Goal: Task Accomplishment & Management: Use online tool/utility

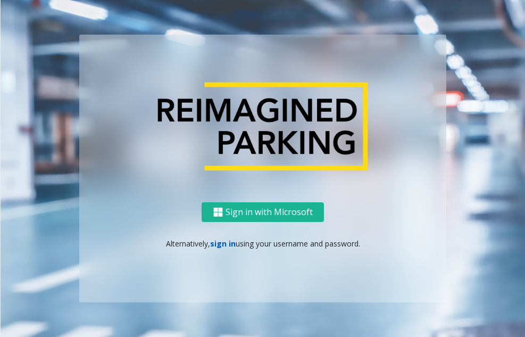
click at [214, 245] on link "sign in" at bounding box center [223, 243] width 26 height 10
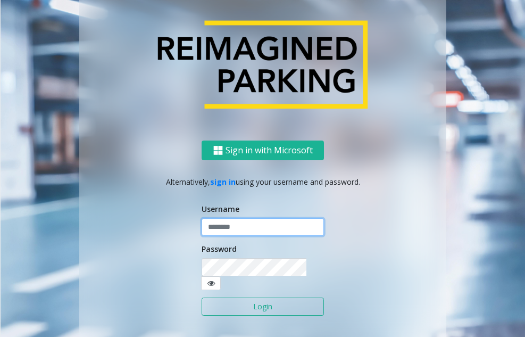
click at [239, 234] on input "text" at bounding box center [263, 227] width 122 height 18
type input "*******"
click at [270, 298] on button "Login" at bounding box center [263, 307] width 122 height 18
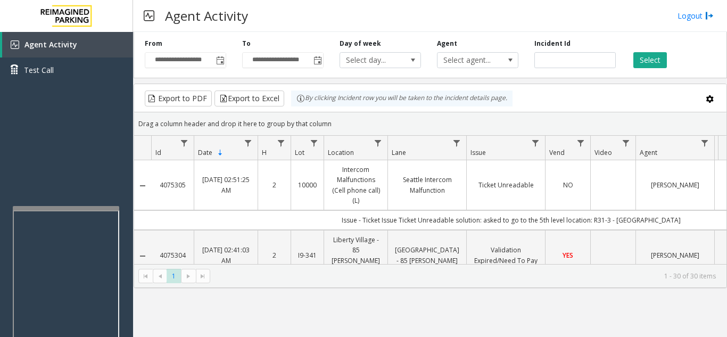
click at [61, 208] on div at bounding box center [66, 208] width 106 height 4
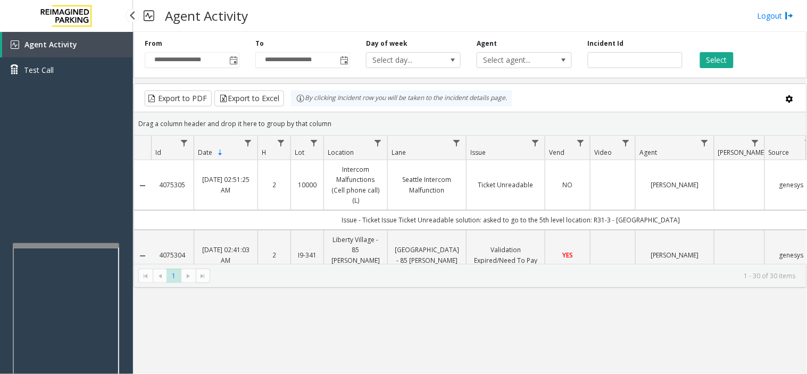
click at [44, 172] on div "Agent Activity Test Call" at bounding box center [66, 219] width 133 height 374
click at [65, 162] on div "Agent Activity Test Call" at bounding box center [66, 219] width 133 height 374
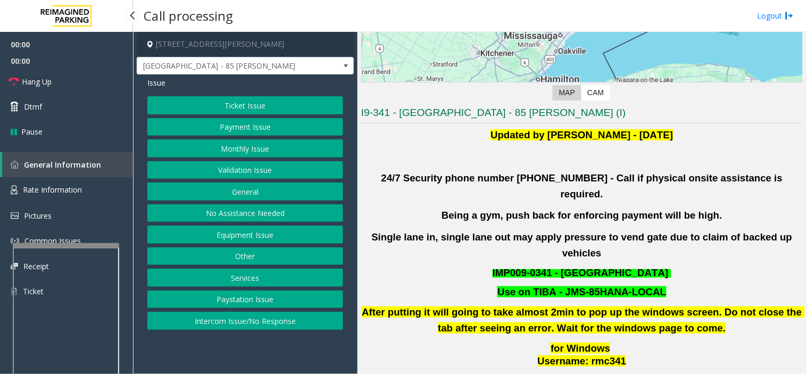
scroll to position [295, 0]
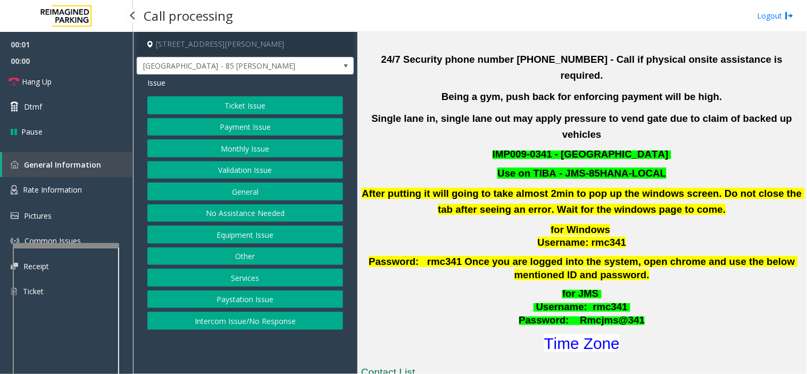
click at [255, 174] on button "Validation Issue" at bounding box center [245, 170] width 196 height 18
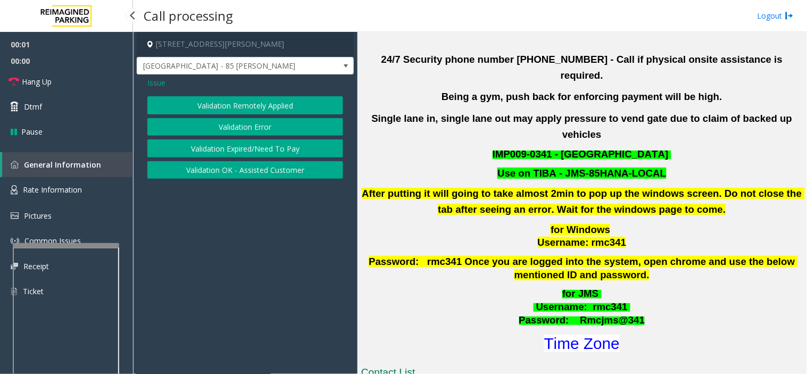
click at [233, 129] on button "Validation Error" at bounding box center [245, 127] width 196 height 18
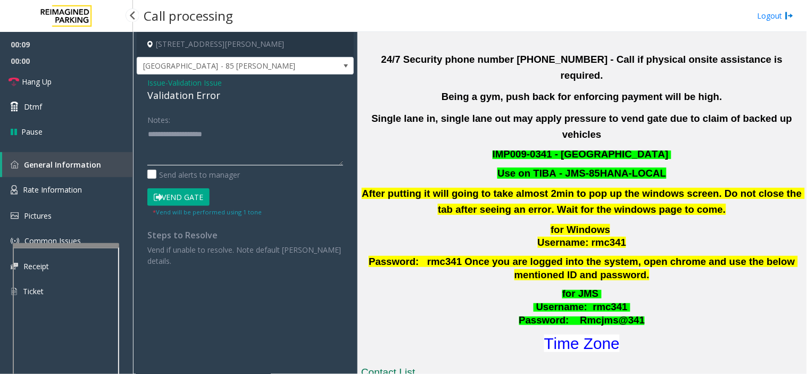
drag, startPoint x: 250, startPoint y: 137, endPoint x: 254, endPoint y: 143, distance: 7.2
paste textarea "**********"
click at [187, 96] on div "Validation Error" at bounding box center [245, 95] width 196 height 14
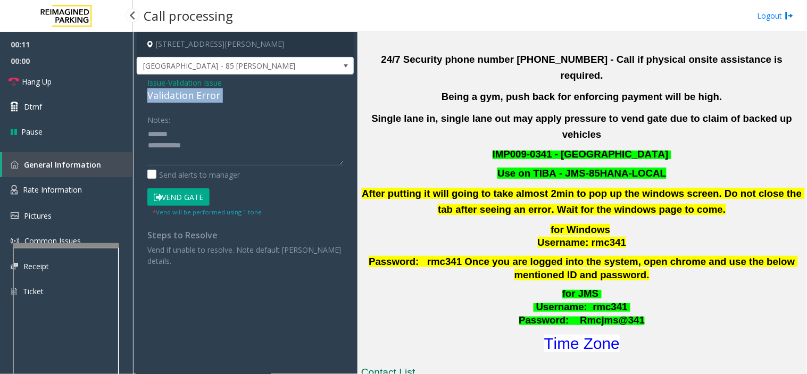
click at [187, 96] on div "Validation Error" at bounding box center [245, 95] width 196 height 14
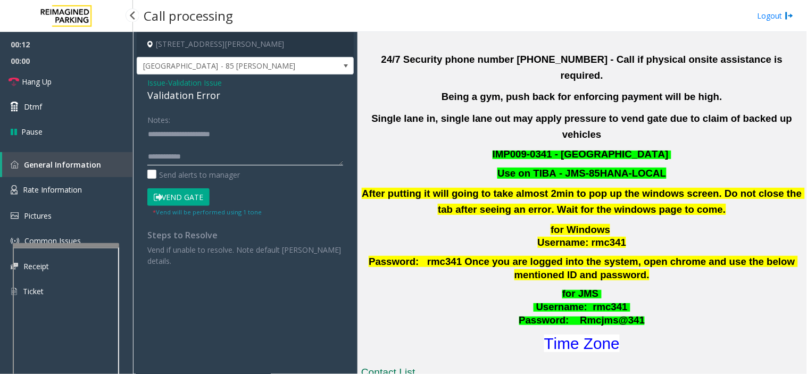
drag, startPoint x: 256, startPoint y: 155, endPoint x: 785, endPoint y: 194, distance: 530.0
click at [258, 155] on textarea at bounding box center [245, 146] width 196 height 40
click at [230, 144] on textarea at bounding box center [245, 146] width 196 height 40
paste textarea "**********"
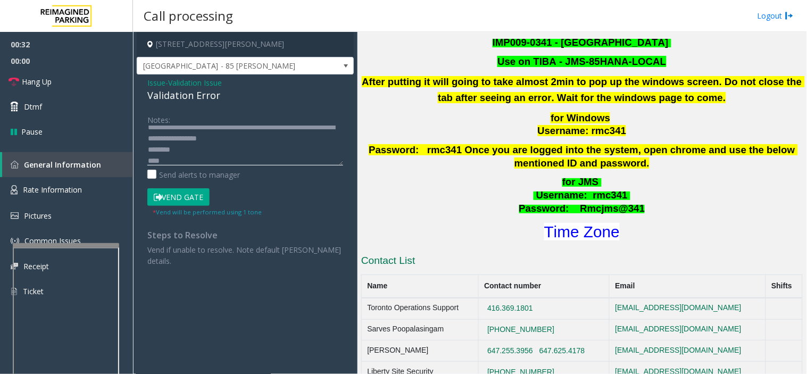
scroll to position [473, 0]
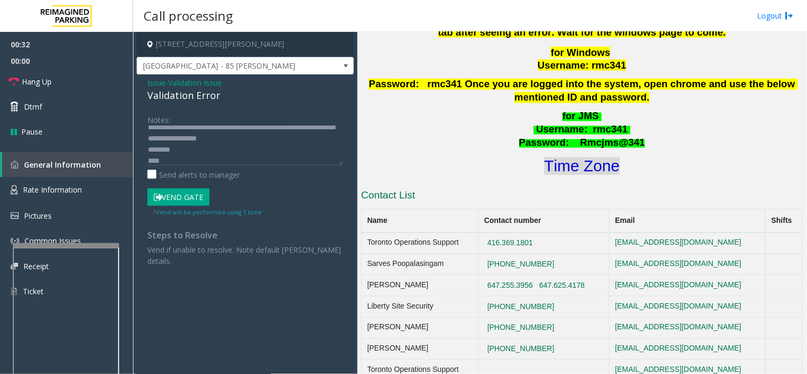
click at [348, 158] on font "Time Zone" at bounding box center [582, 167] width 76 height 18
click at [184, 155] on textarea at bounding box center [245, 146] width 196 height 40
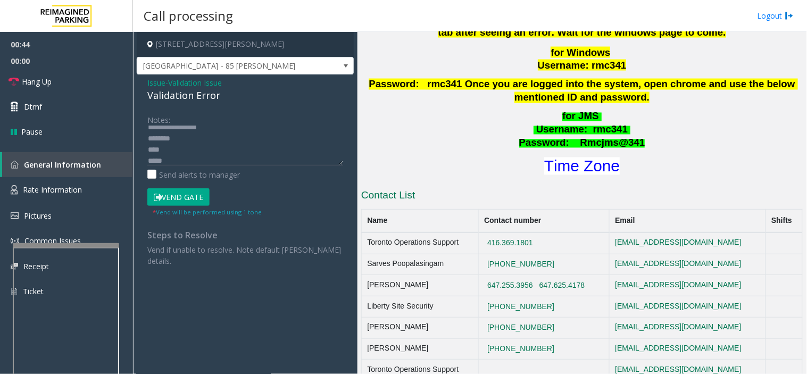
click at [185, 196] on button "Vend Gate" at bounding box center [178, 197] width 62 height 18
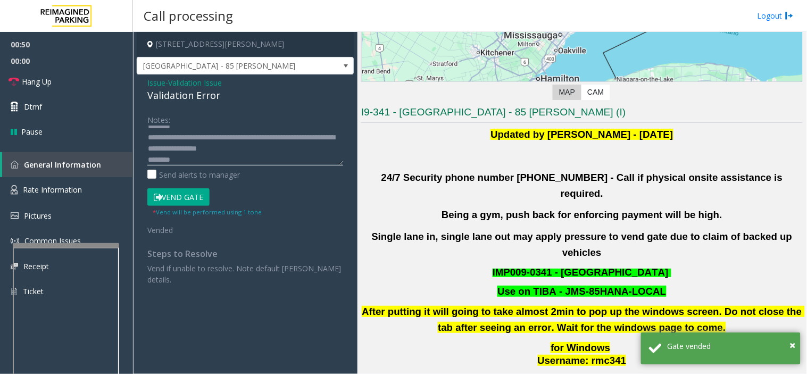
scroll to position [0, 0]
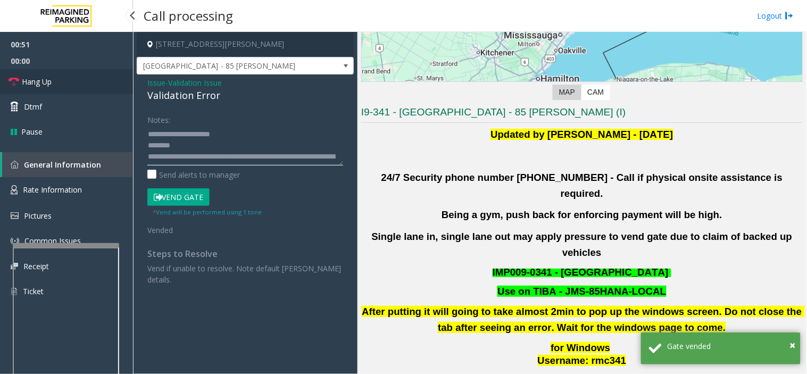
type textarea "**********"
click at [103, 86] on link "Hang Up" at bounding box center [66, 81] width 133 height 25
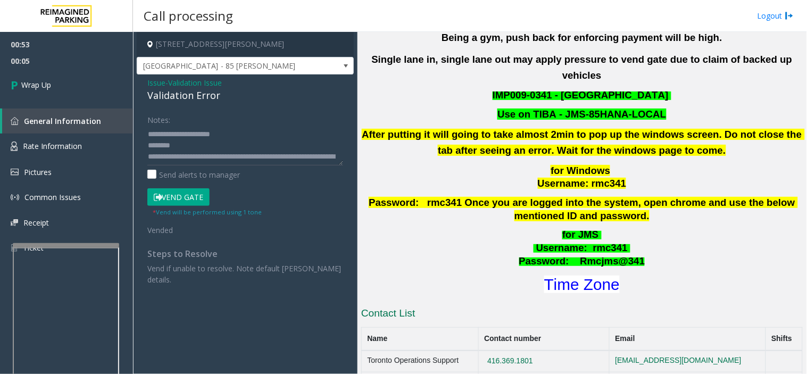
scroll to position [591, 0]
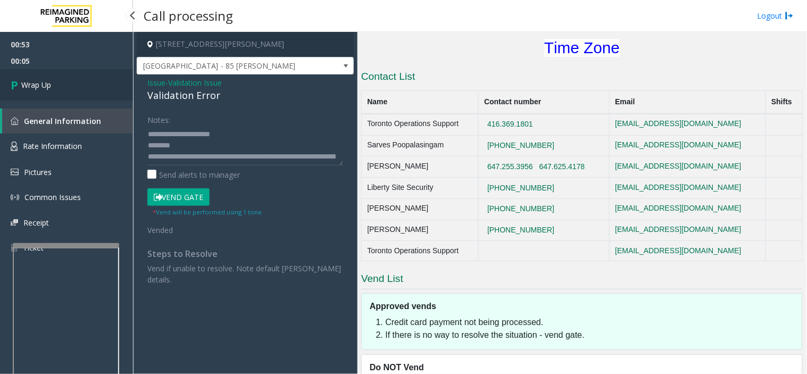
click at [114, 82] on link "Wrap Up" at bounding box center [66, 84] width 133 height 31
